Goal: Check status: Check status

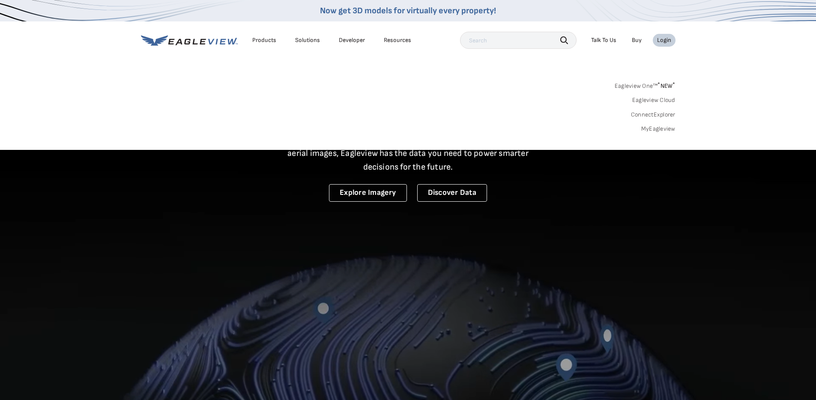
click at [663, 39] on div "Login" at bounding box center [664, 40] width 14 height 8
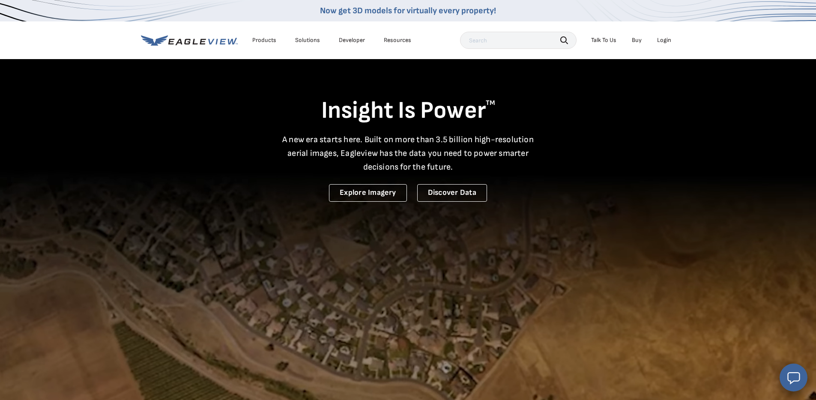
click at [661, 40] on div "Login" at bounding box center [664, 40] width 14 height 8
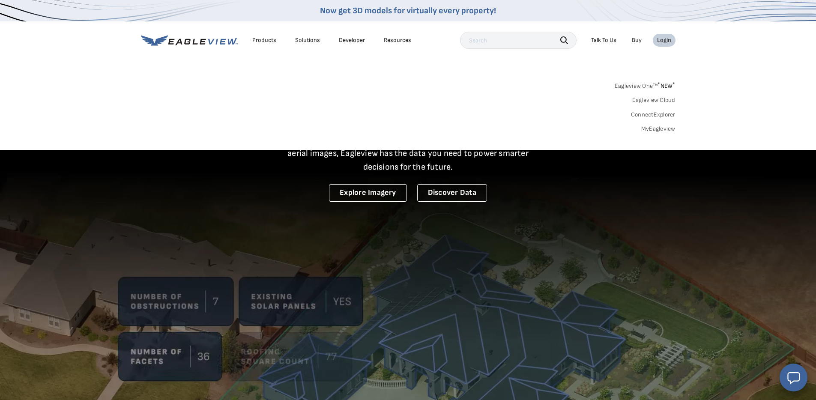
click at [657, 127] on link "MyEagleview" at bounding box center [658, 129] width 34 height 8
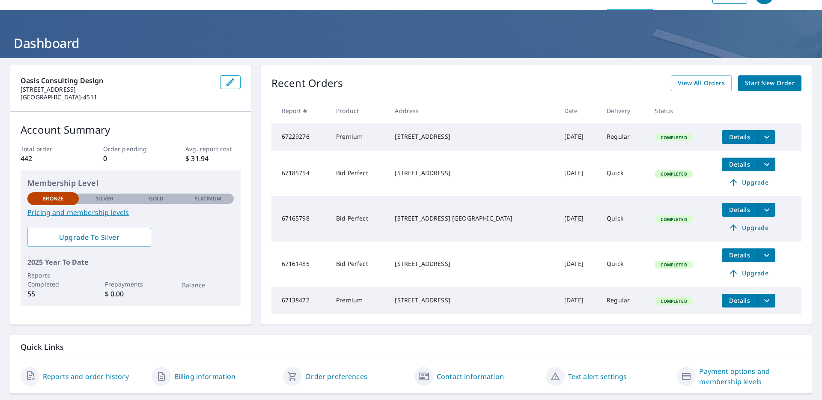
scroll to position [50, 0]
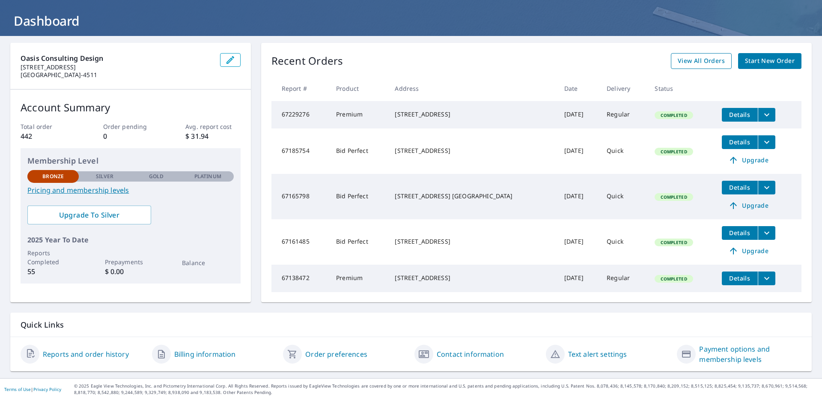
click at [699, 56] on span "View All Orders" at bounding box center [701, 61] width 47 height 11
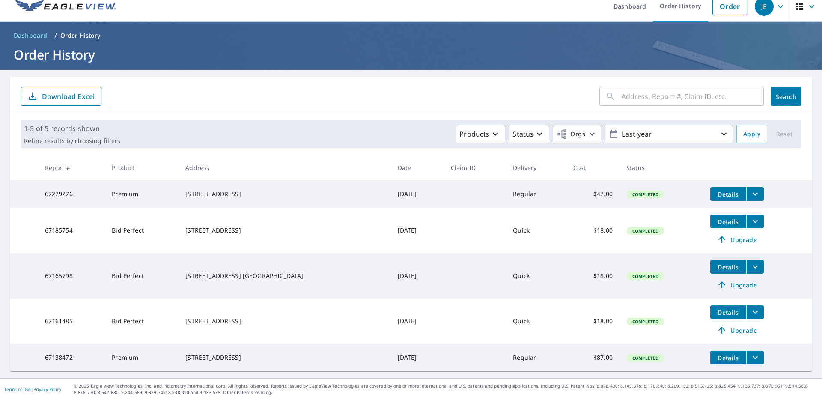
scroll to position [16, 0]
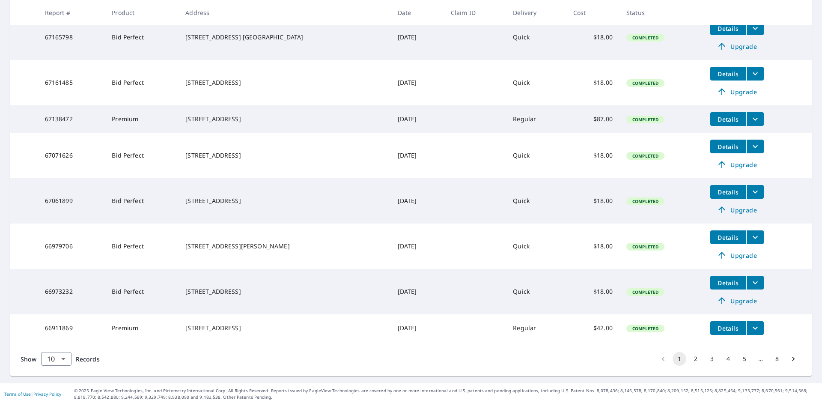
scroll to position [263, 0]
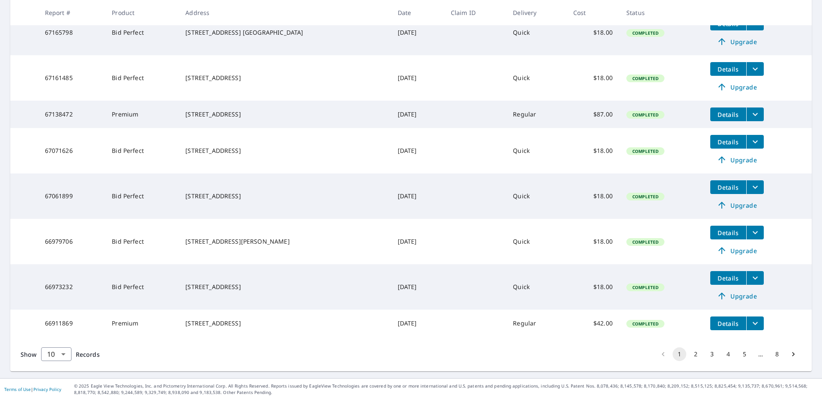
click at [689, 353] on button "2" at bounding box center [696, 354] width 14 height 14
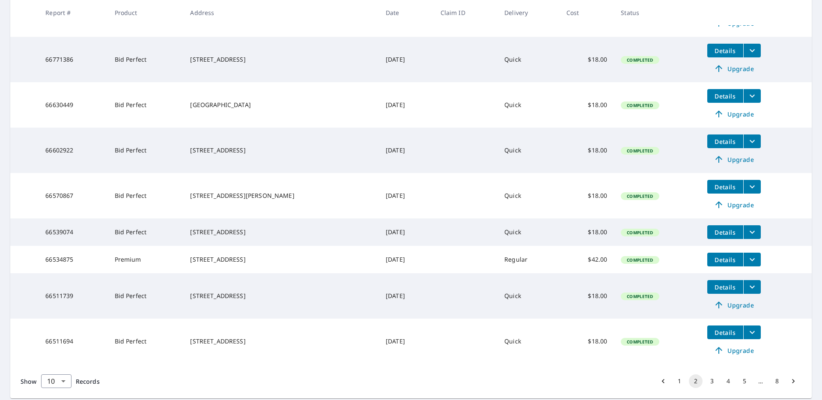
scroll to position [278, 0]
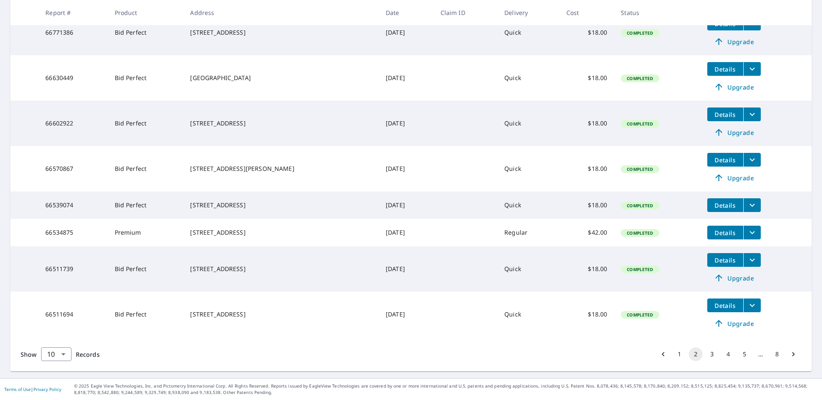
click at [705, 354] on button "3" at bounding box center [712, 354] width 14 height 14
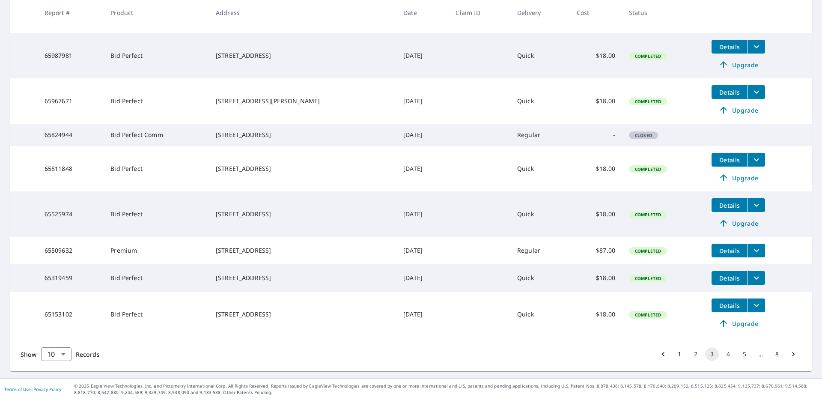
scroll to position [263, 0]
click at [723, 354] on button "4" at bounding box center [729, 354] width 14 height 14
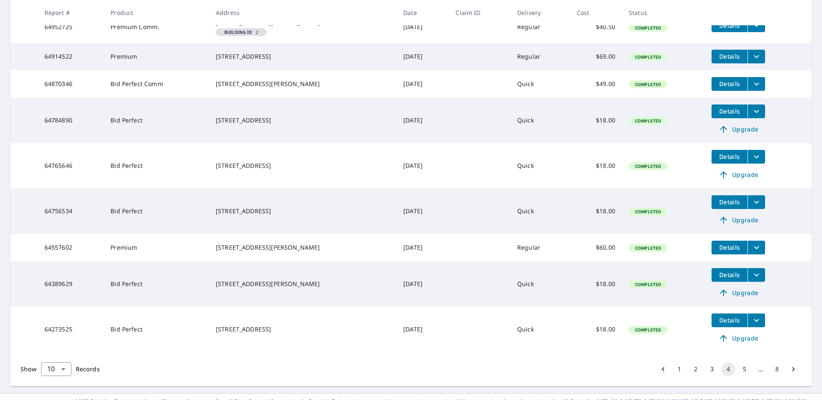
scroll to position [251, 0]
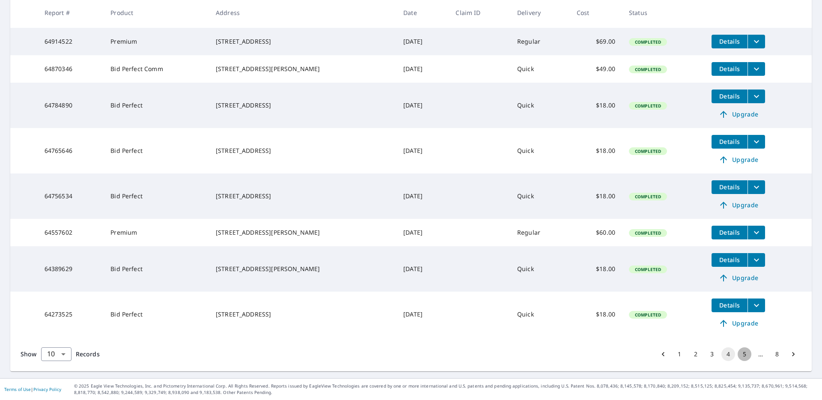
click at [738, 353] on button "5" at bounding box center [745, 354] width 14 height 14
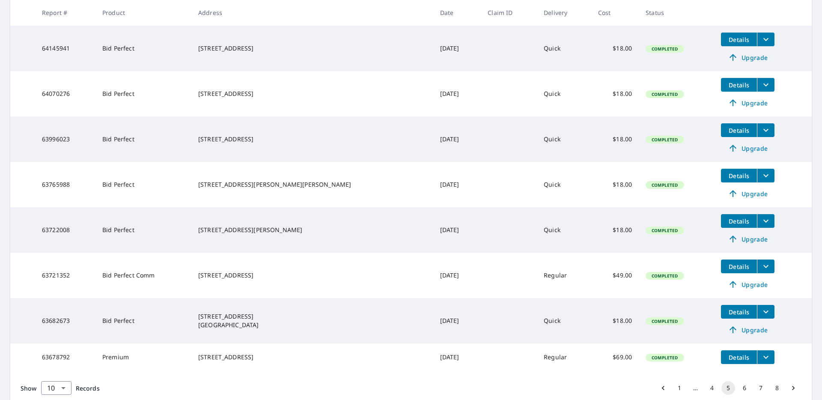
scroll to position [263, 0]
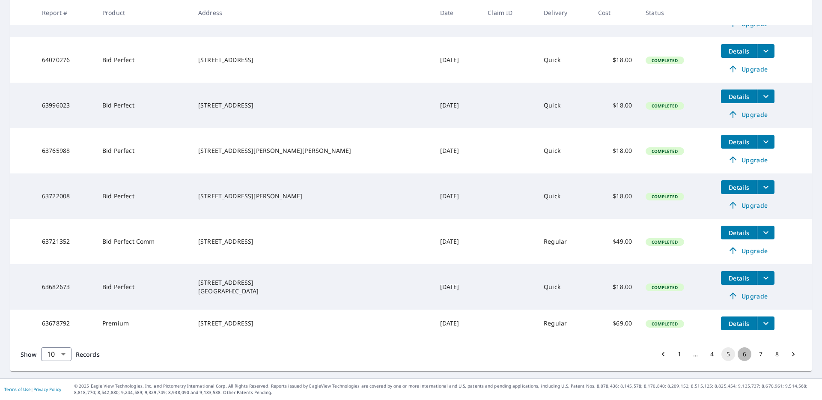
click at [740, 353] on button "6" at bounding box center [745, 354] width 14 height 14
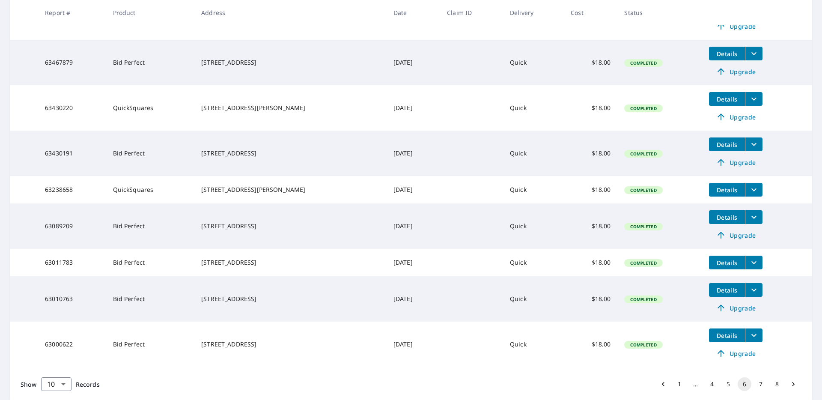
scroll to position [263, 0]
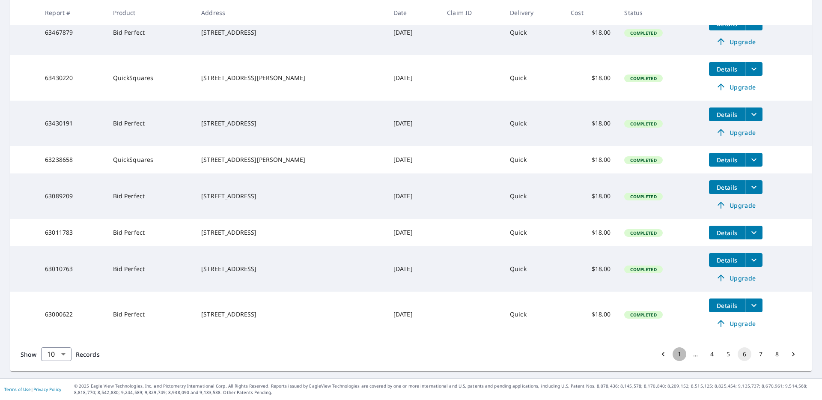
click at [673, 354] on button "1" at bounding box center [680, 354] width 14 height 14
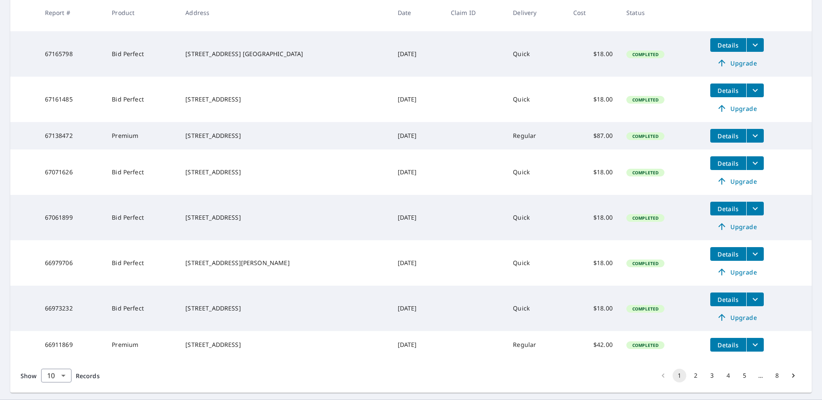
scroll to position [263, 0]
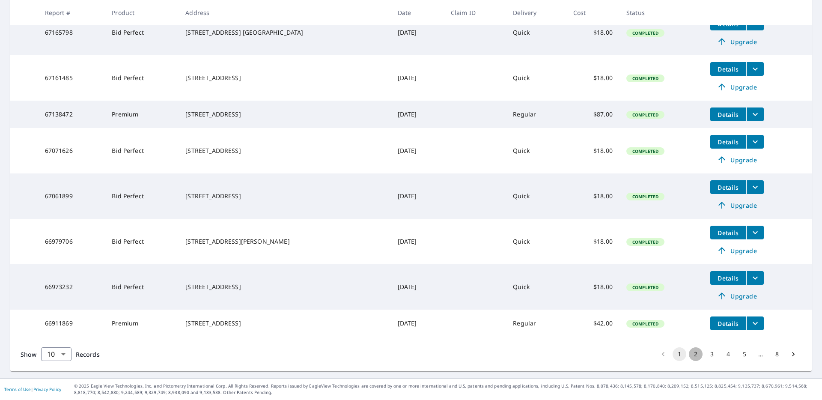
click at [691, 354] on button "2" at bounding box center [696, 354] width 14 height 14
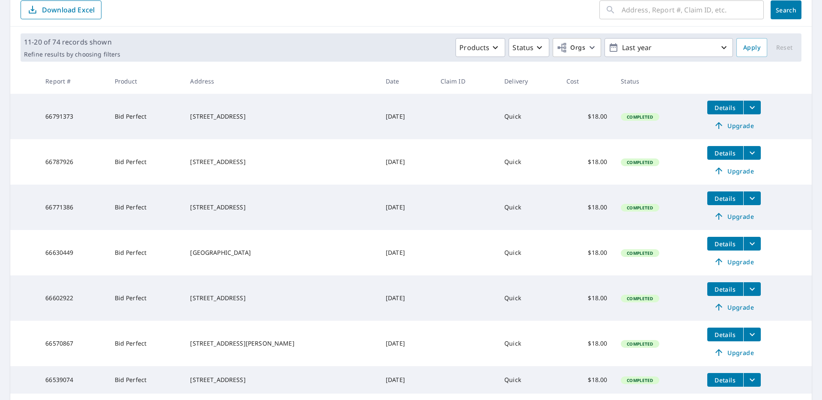
click at [747, 243] on icon "filesDropdownBtn-66630449" at bounding box center [752, 244] width 10 height 10
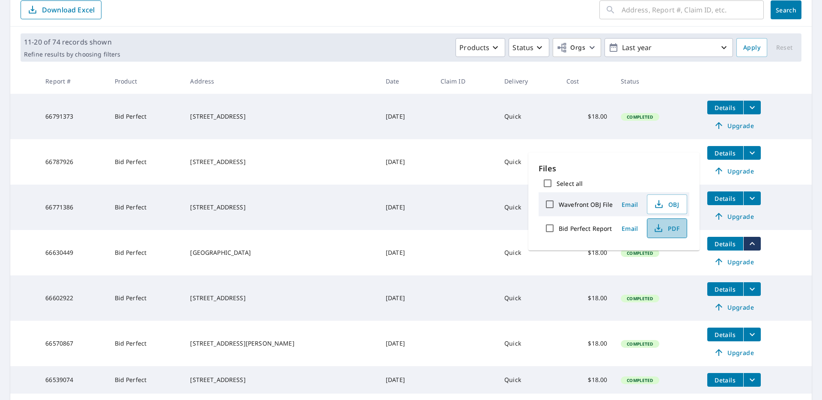
click at [657, 226] on icon "button" at bounding box center [659, 227] width 4 height 6
click at [660, 227] on icon "button" at bounding box center [659, 228] width 10 height 10
